Goal: Navigation & Orientation: Find specific page/section

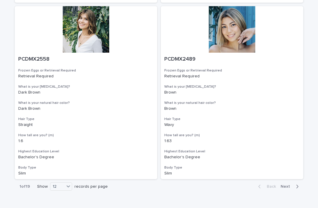
scroll to position [952, 0]
click at [66, 196] on div "36" at bounding box center [61, 195] width 21 height 7
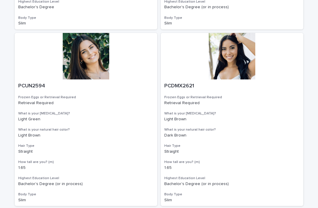
scroll to position [3046, 0]
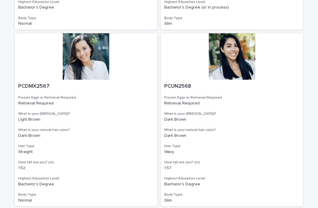
scroll to position [3046, 0]
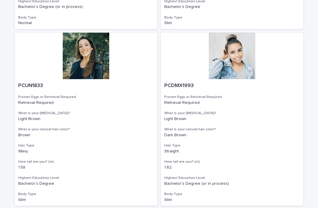
scroll to position [3046, 0]
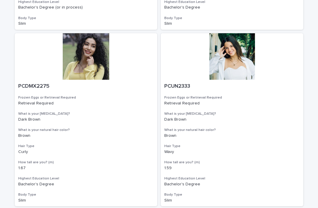
scroll to position [3046, 0]
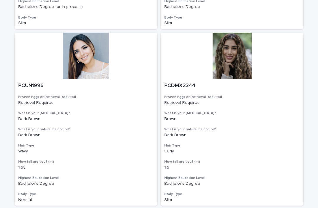
scroll to position [3046, 0]
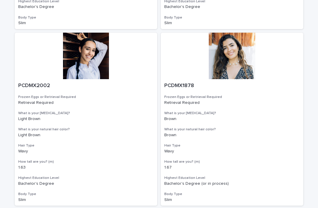
scroll to position [3046, 0]
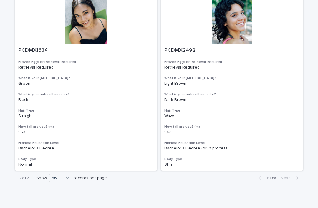
scroll to position [254, 0]
